Goal: Task Accomplishment & Management: Manage account settings

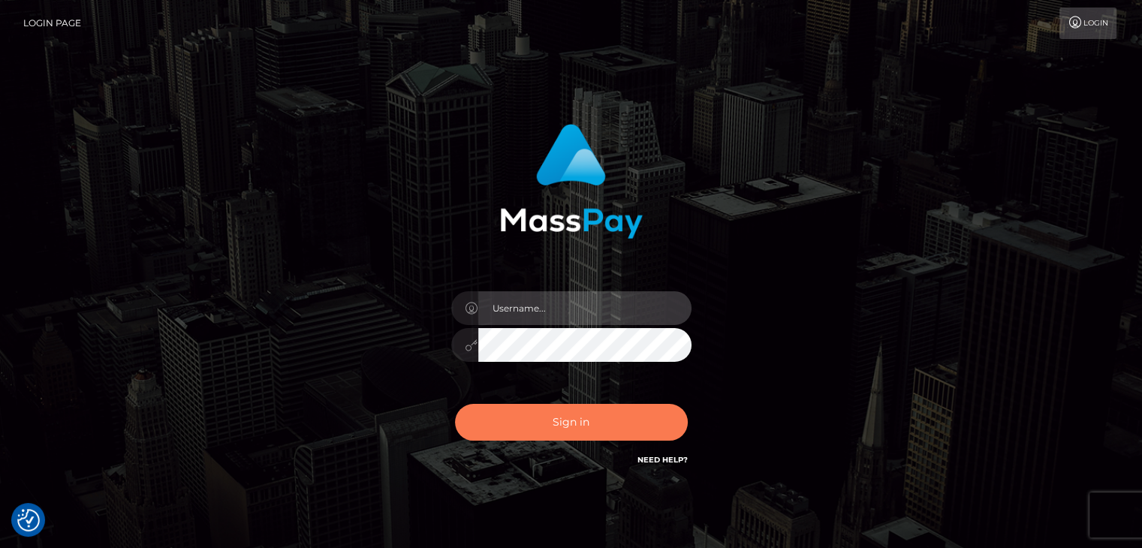
type input "Lawrence.megabonanza"
click at [572, 418] on button "Sign in" at bounding box center [571, 422] width 233 height 37
type input "[PERSON_NAME].megabonanza"
click at [575, 434] on button "Sign in" at bounding box center [571, 422] width 233 height 37
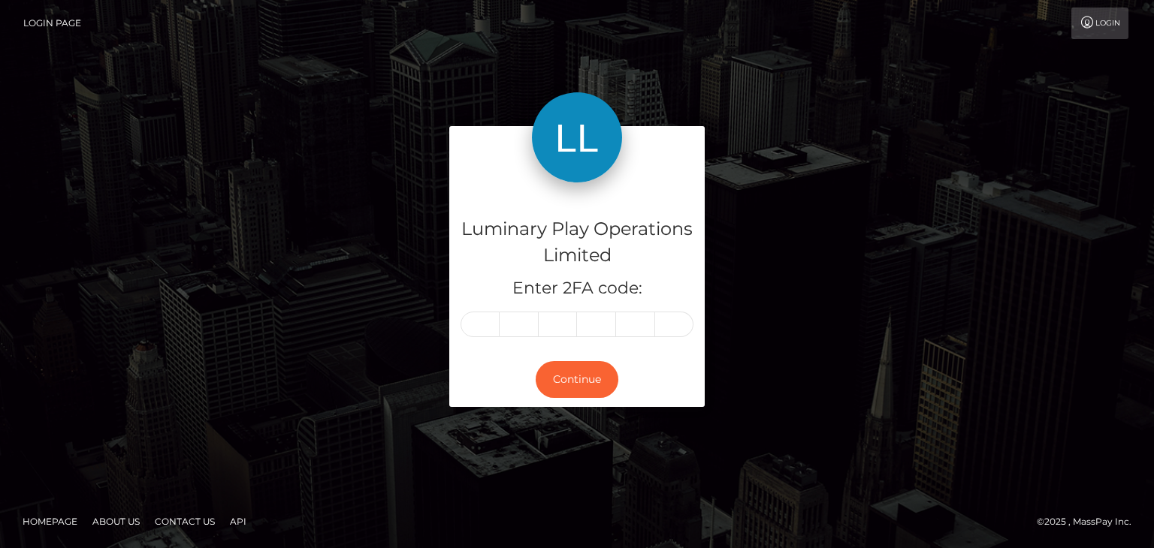
click at [474, 323] on input "text" at bounding box center [479, 325] width 39 height 26
type input "2"
type input "7"
type input "4"
type input "8"
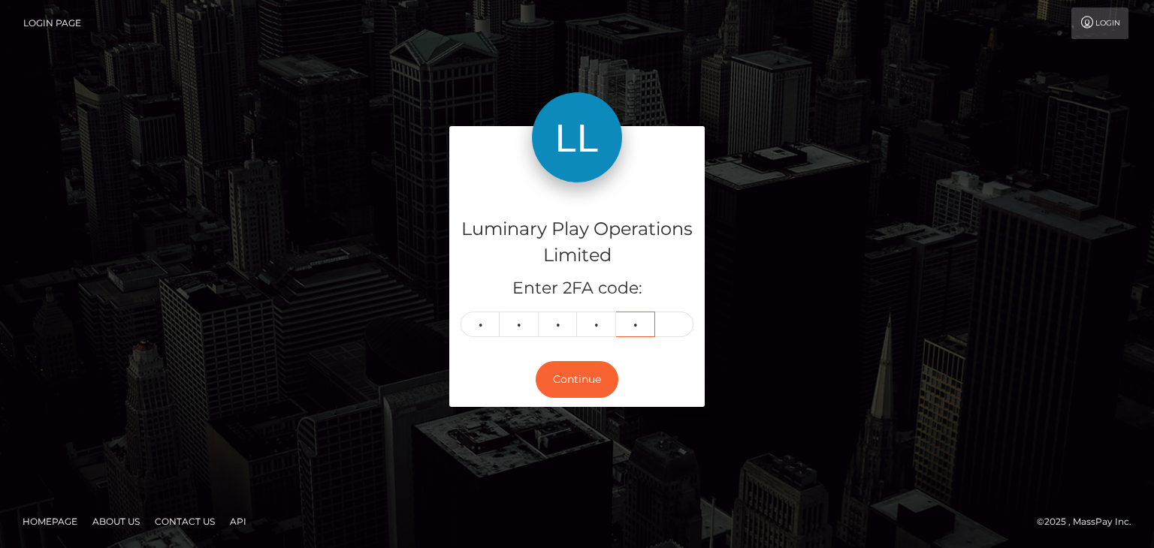
type input "5"
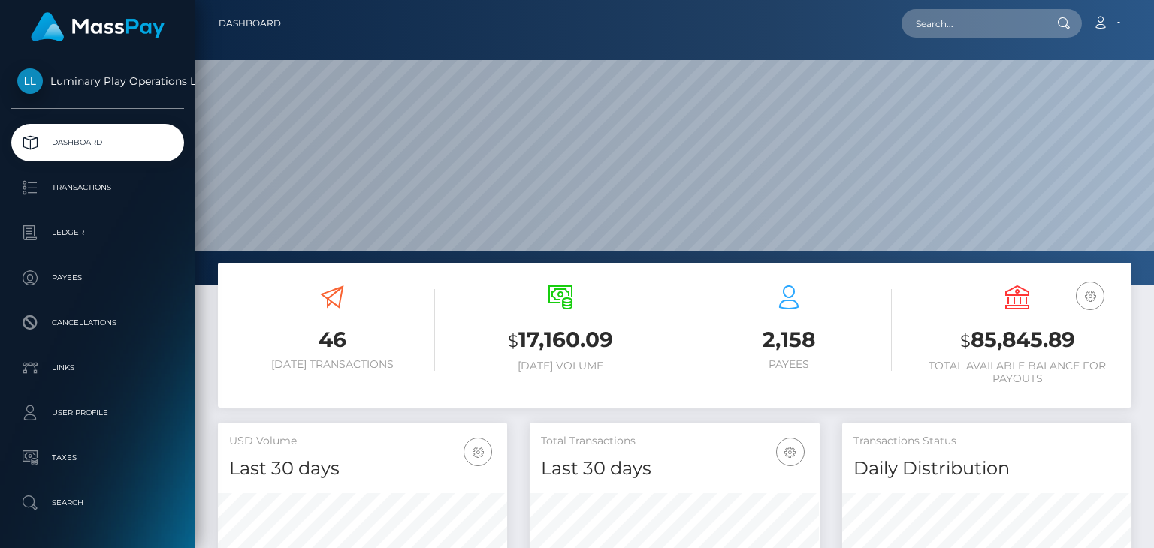
scroll to position [266, 288]
click at [1009, 343] on h3 "$ 85,845.89" at bounding box center [1017, 340] width 206 height 31
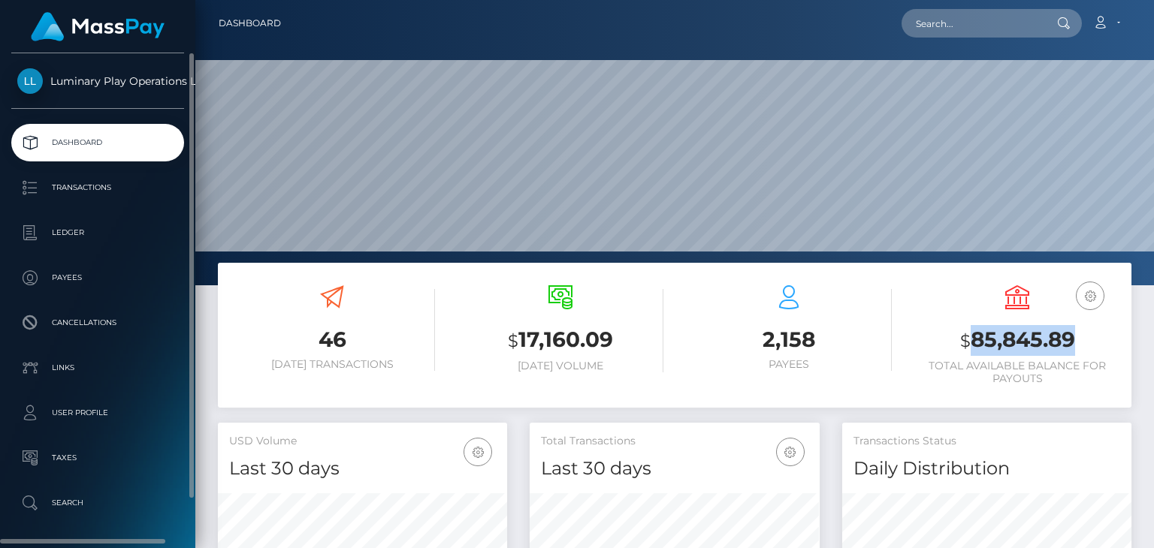
copy h3 "85,845.89"
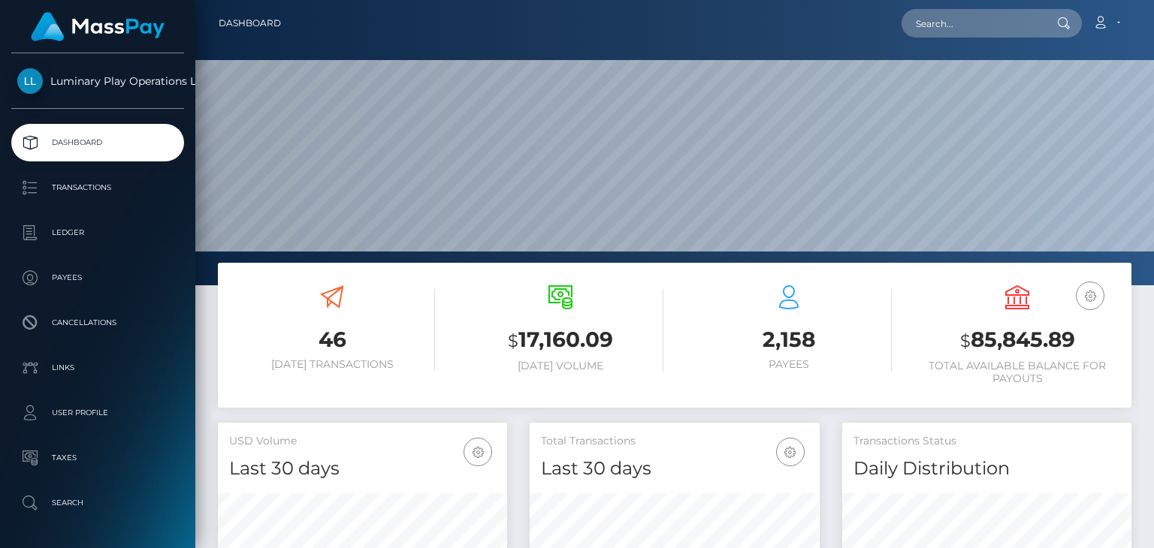
drag, startPoint x: 912, startPoint y: 301, endPoint x: 844, endPoint y: 319, distance: 70.7
click at [909, 301] on div "USD Balance $ 85,845.89 Total Available Balance for Payouts" at bounding box center [1017, 337] width 228 height 126
drag, startPoint x: 909, startPoint y: 301, endPoint x: 897, endPoint y: 301, distance: 12.0
click at [908, 300] on div "USD Balance $ 85,845.89 Total Available Balance for Payouts" at bounding box center [1017, 337] width 228 height 126
click at [883, 306] on div "2,158 Payees" at bounding box center [789, 328] width 206 height 86
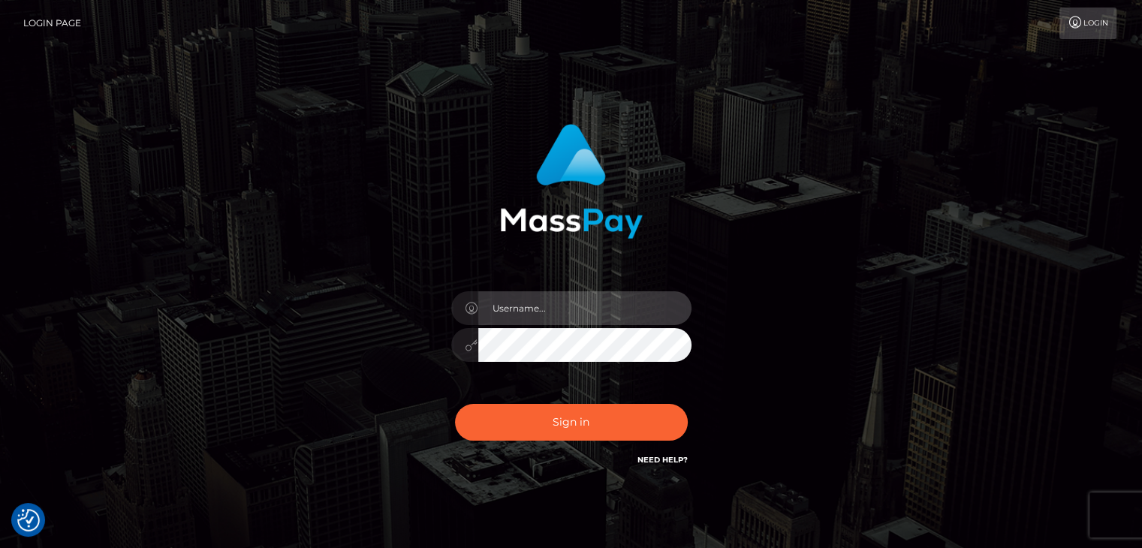
type input "[PERSON_NAME].megabonanza"
click at [1066, 108] on div "[PERSON_NAME].megabonanza" at bounding box center [571, 304] width 1142 height 608
